Goal: Information Seeking & Learning: Compare options

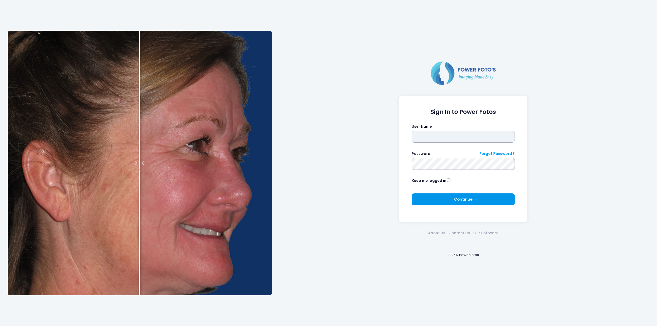
type input "*******"
click at [466, 201] on span "Continue" at bounding box center [463, 198] width 18 height 5
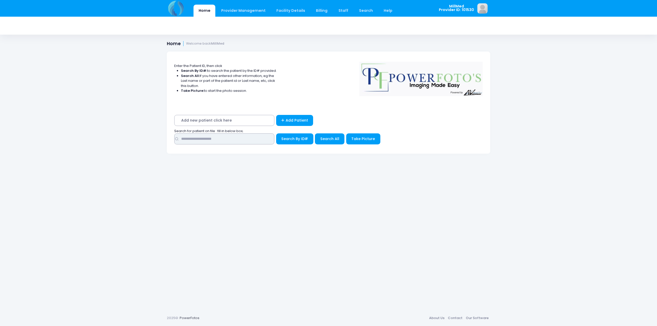
click at [216, 138] on input "text" at bounding box center [224, 138] width 100 height 11
type input "*****"
click at [326, 137] on span "Search All" at bounding box center [329, 138] width 19 height 5
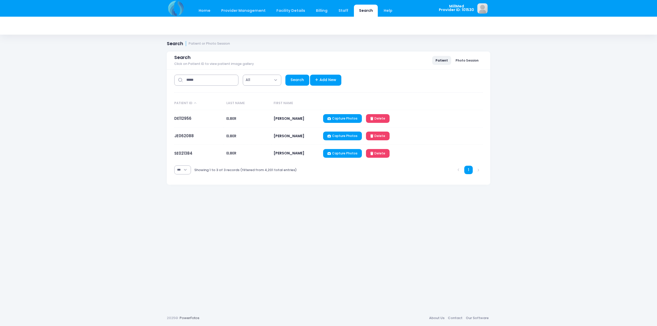
select select "***"
click at [186, 134] on link "JE062088" at bounding box center [183, 135] width 19 height 5
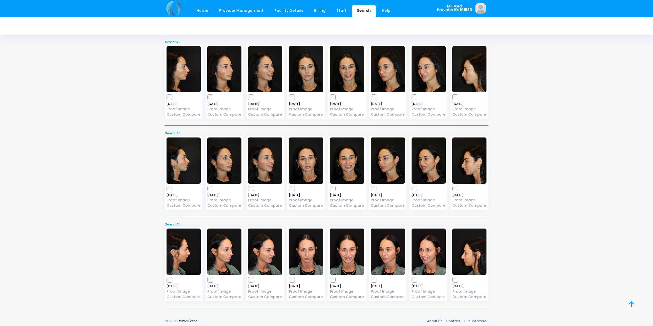
scroll to position [3400, 0]
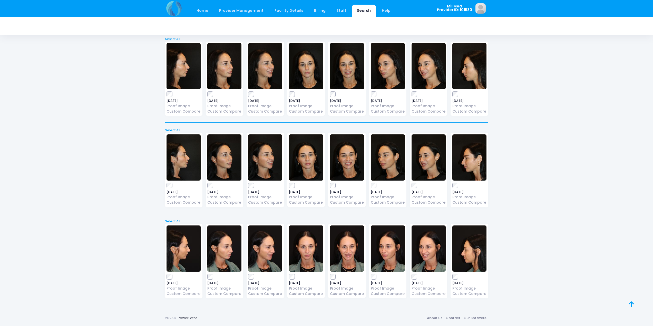
click at [306, 253] on img at bounding box center [306, 248] width 34 height 46
click at [233, 252] on img at bounding box center [224, 248] width 34 height 46
click at [267, 253] on img at bounding box center [265, 248] width 34 height 46
click at [392, 249] on img at bounding box center [388, 248] width 34 height 46
click at [429, 255] on img at bounding box center [428, 248] width 34 height 46
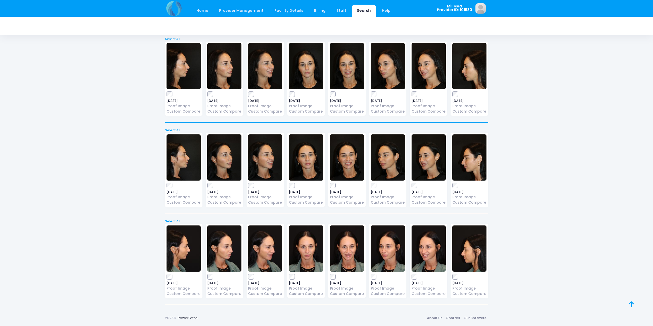
click at [476, 263] on img at bounding box center [469, 248] width 34 height 46
click at [470, 203] on link "Custom Compare" at bounding box center [469, 202] width 34 height 5
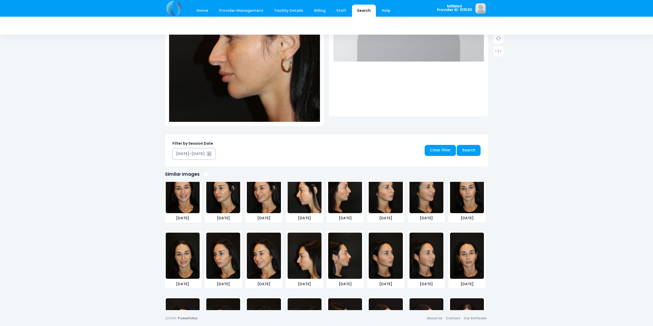
scroll to position [2109, 0]
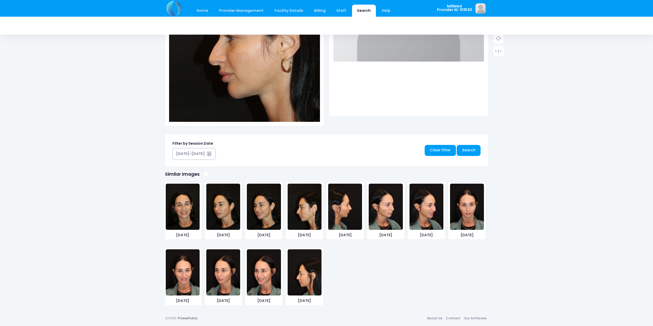
click at [316, 270] on img at bounding box center [304, 272] width 34 height 46
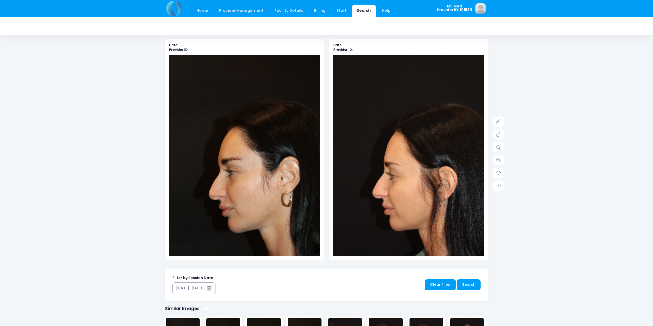
scroll to position [23, 0]
